Goal: Find specific page/section

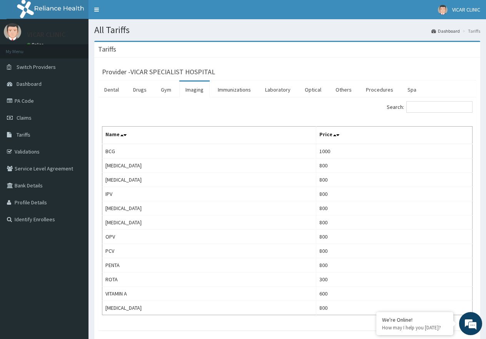
click at [193, 89] on link "Imaging" at bounding box center [194, 90] width 30 height 16
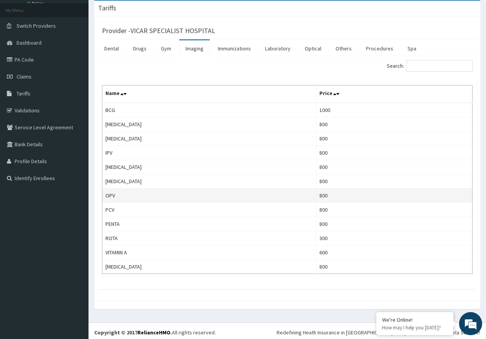
scroll to position [44, 0]
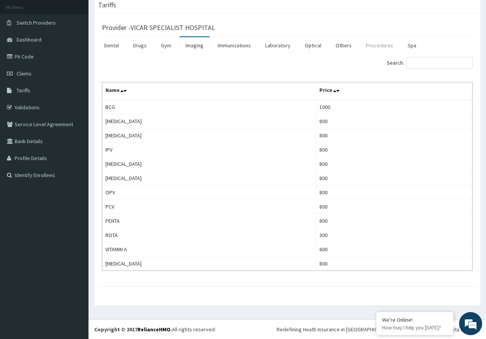
click at [374, 45] on link "Procedures" at bounding box center [380, 45] width 40 height 16
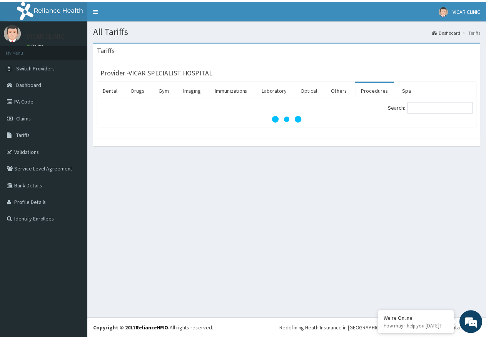
scroll to position [0, 0]
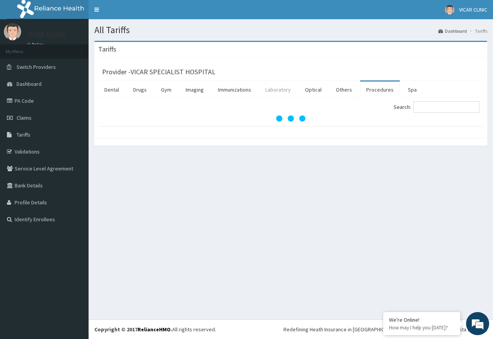
click at [282, 89] on link "Laboratory" at bounding box center [278, 90] width 38 height 16
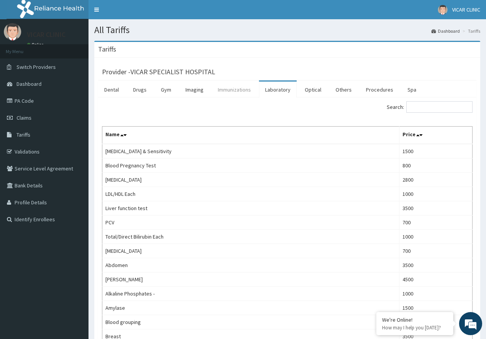
click at [232, 86] on link "Immunizations" at bounding box center [234, 90] width 45 height 16
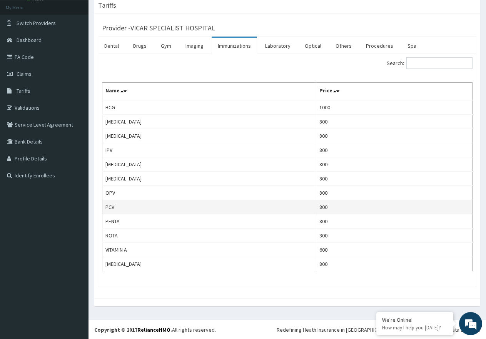
scroll to position [44, 0]
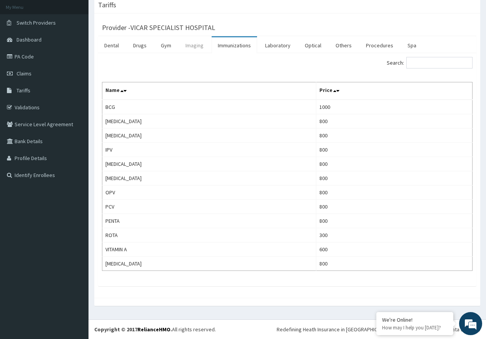
click at [198, 46] on link "Imaging" at bounding box center [194, 45] width 30 height 16
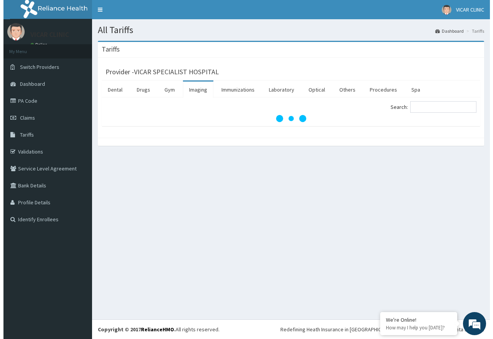
scroll to position [0, 0]
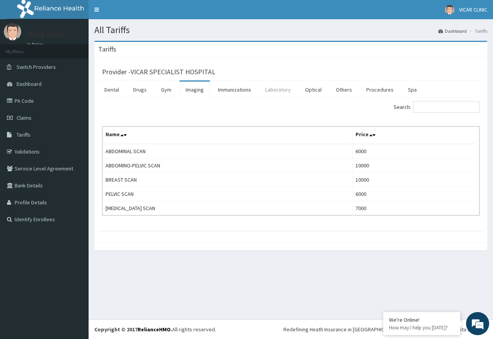
click at [270, 89] on link "Laboratory" at bounding box center [278, 90] width 38 height 16
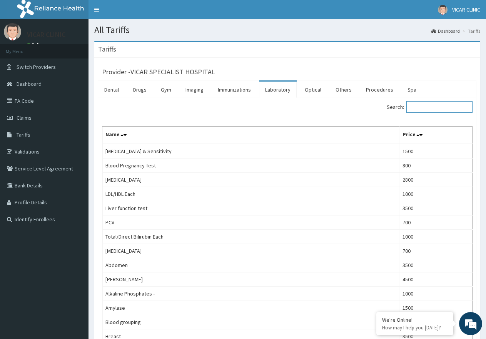
click at [436, 109] on input "Search:" at bounding box center [440, 107] width 66 height 12
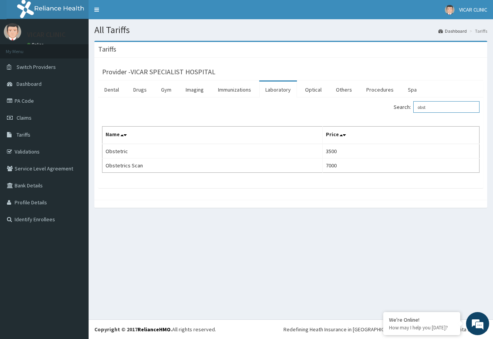
type input "obst"
click at [137, 89] on link "Drugs" at bounding box center [140, 90] width 26 height 16
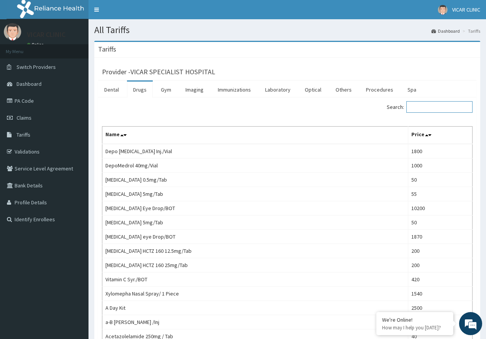
click at [424, 109] on input "Search:" at bounding box center [440, 107] width 66 height 12
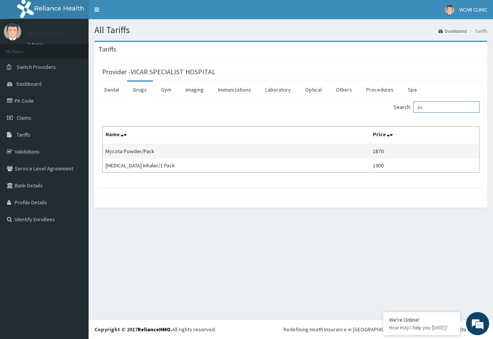
type input "p"
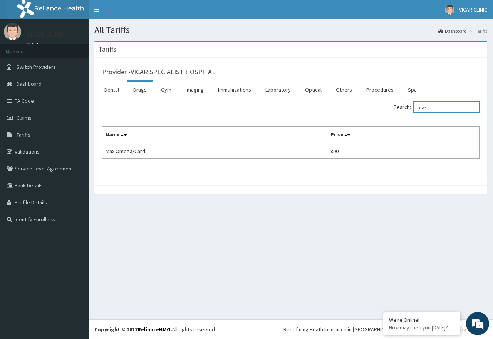
type input "max"
